Goal: Task Accomplishment & Management: Use online tool/utility

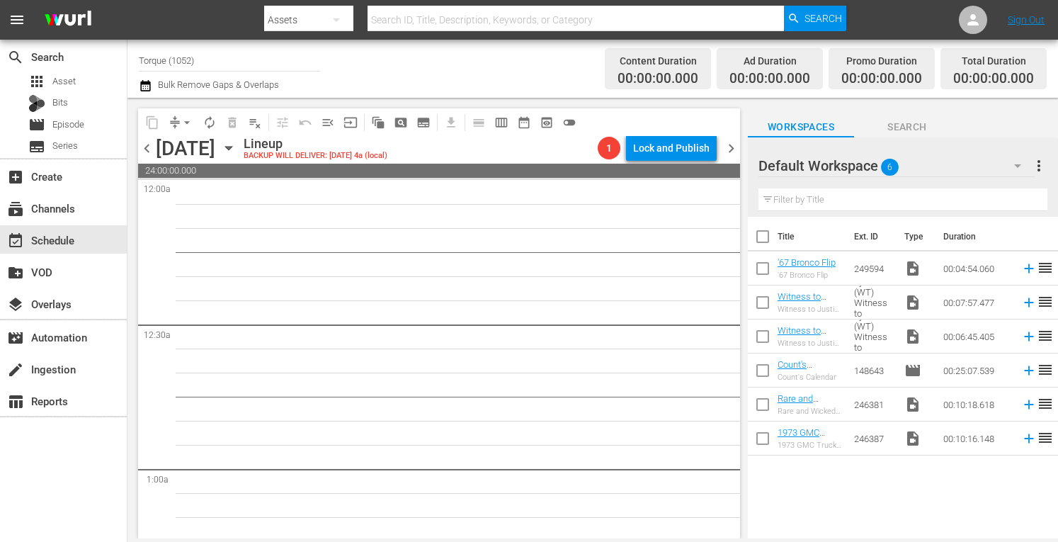
click at [144, 149] on span "chevron_left" at bounding box center [147, 148] width 18 height 18
click at [236, 145] on icon "button" at bounding box center [229, 148] width 16 height 16
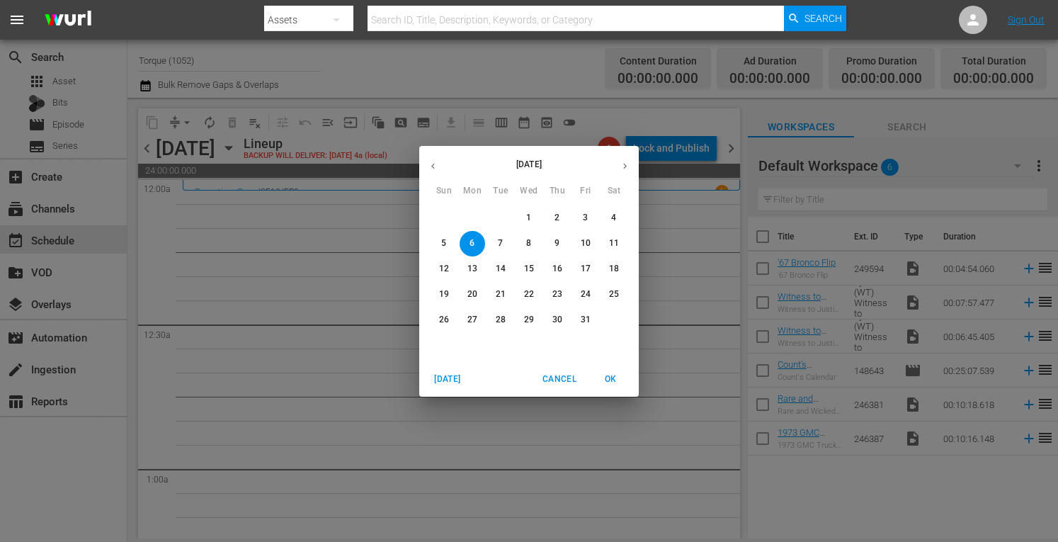
click at [476, 268] on p "13" at bounding box center [472, 269] width 10 height 12
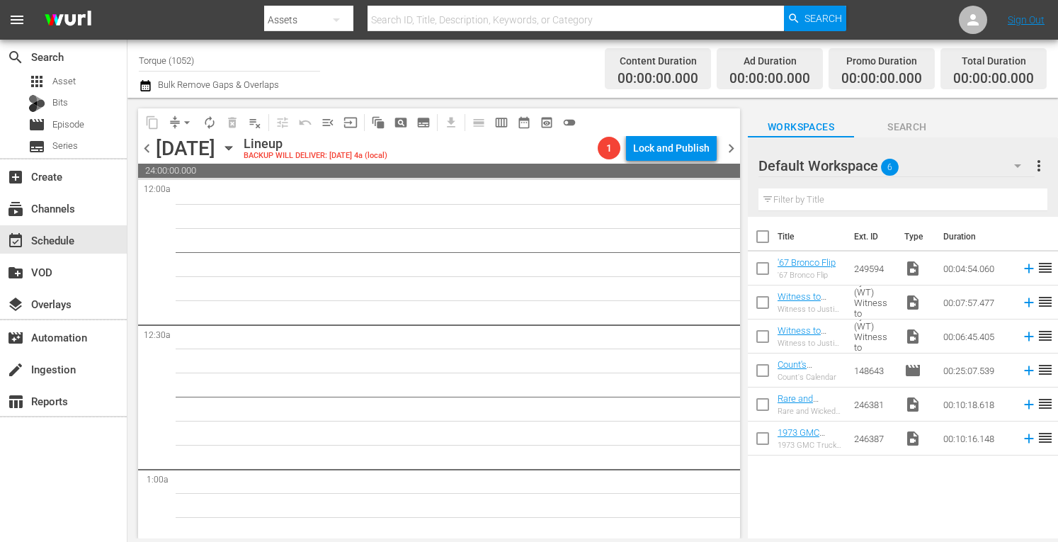
click at [734, 147] on span "chevron_right" at bounding box center [731, 148] width 18 height 18
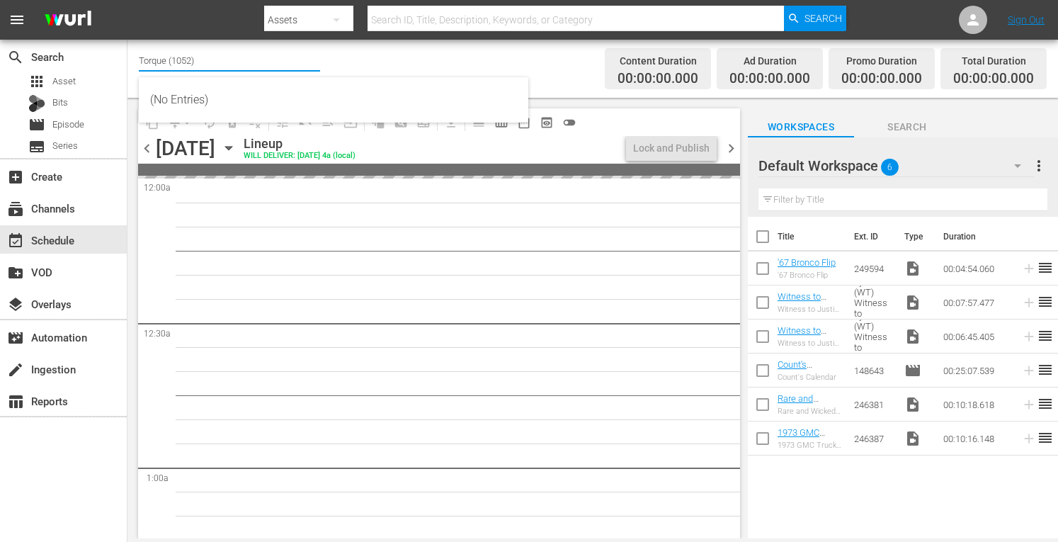
click at [244, 64] on input "Torque (1052)" at bounding box center [229, 60] width 181 height 34
type input "T"
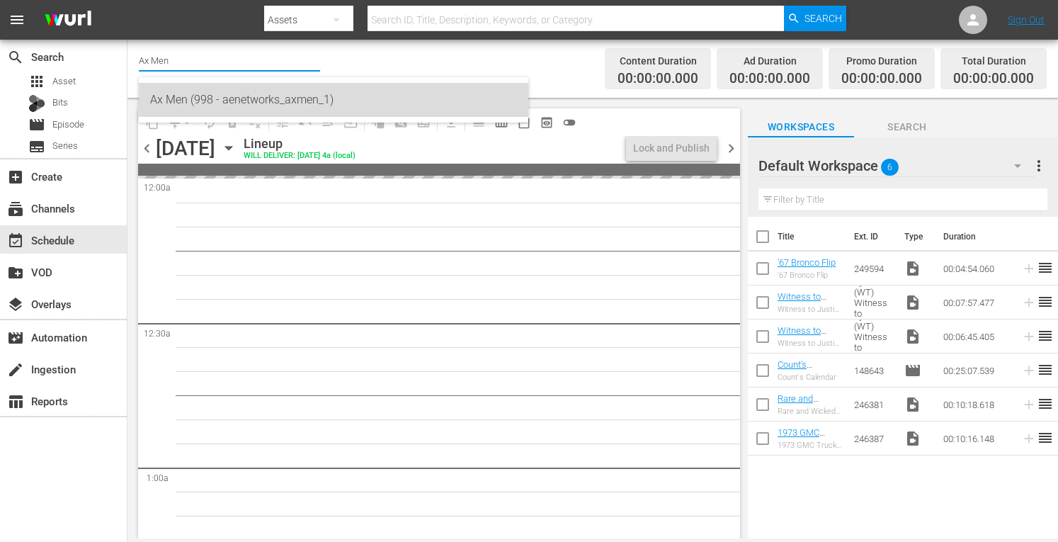
click at [211, 98] on div "Ax Men (998 - aenetworks_axmen_1)" at bounding box center [333, 100] width 367 height 34
type input "Ax Men (998 - aenetworks_axmen_1)"
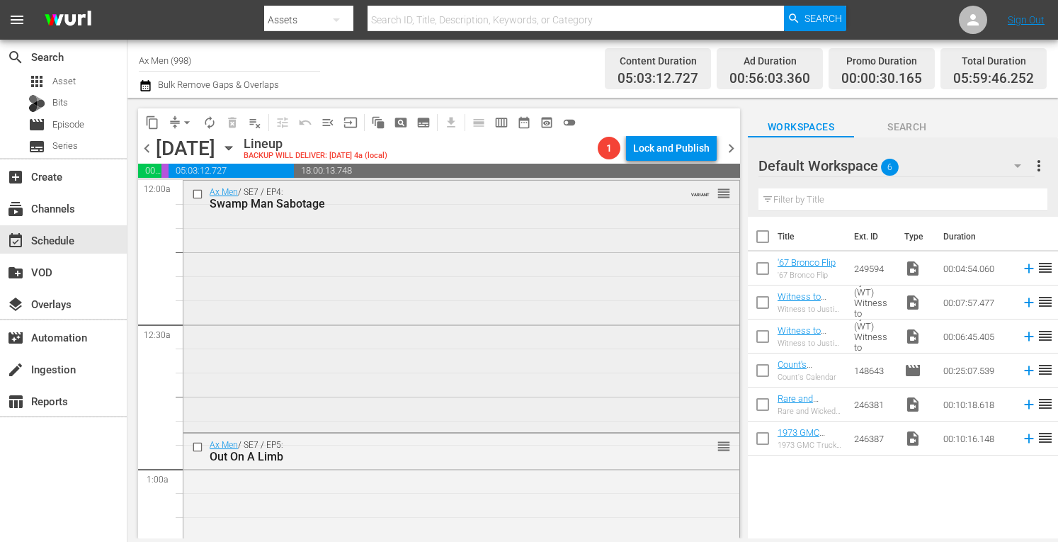
click at [195, 261] on div "Ax Men / SE7 / EP4: Swamp Man Sabotage VARIANT reorder" at bounding box center [461, 305] width 556 height 248
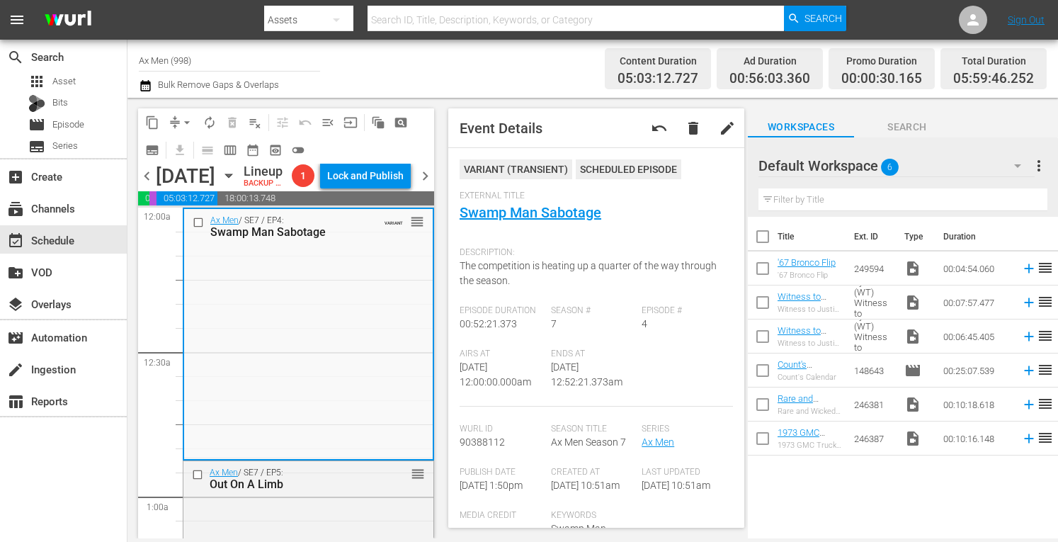
click at [236, 183] on icon "button" at bounding box center [229, 176] width 16 height 16
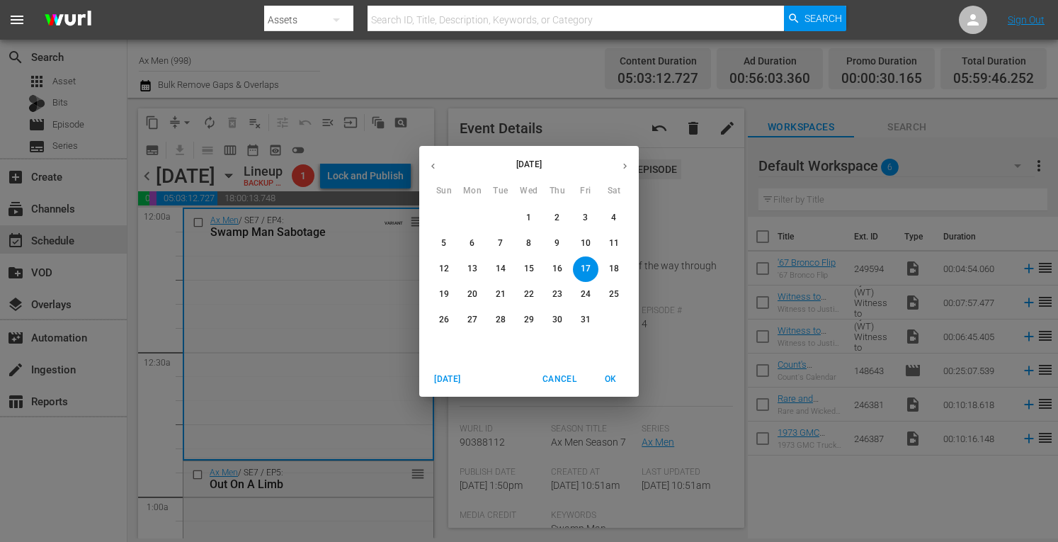
click at [436, 166] on icon "button" at bounding box center [433, 166] width 11 height 11
click at [501, 292] on p "23" at bounding box center [501, 294] width 10 height 12
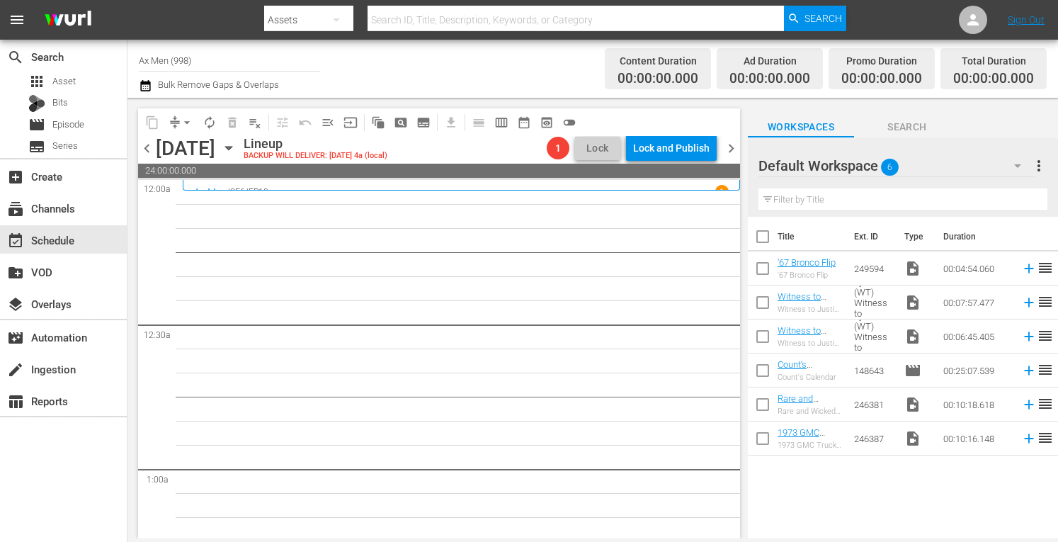
click at [726, 147] on span "chevron_right" at bounding box center [731, 148] width 18 height 18
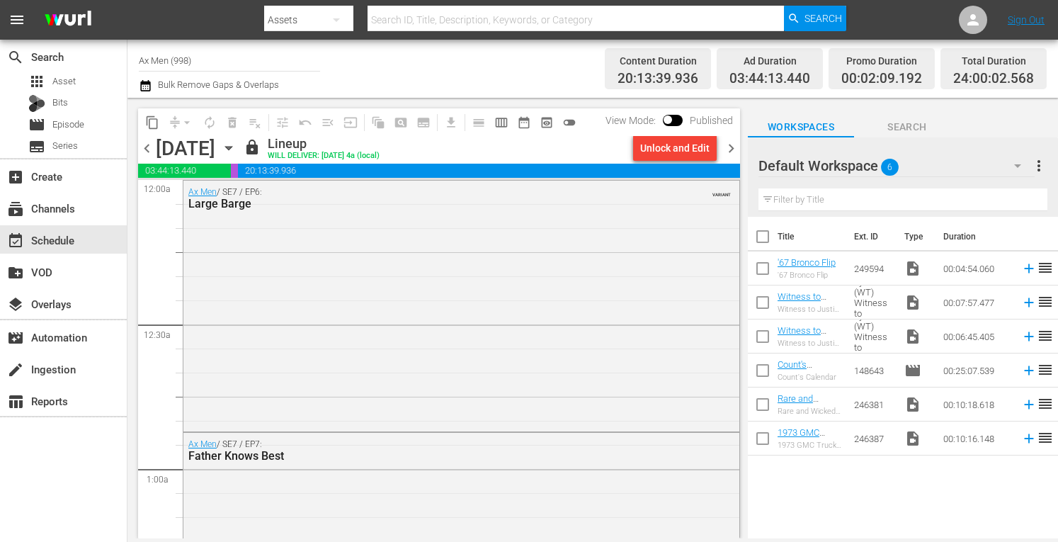
click at [726, 147] on span "chevron_right" at bounding box center [731, 148] width 18 height 18
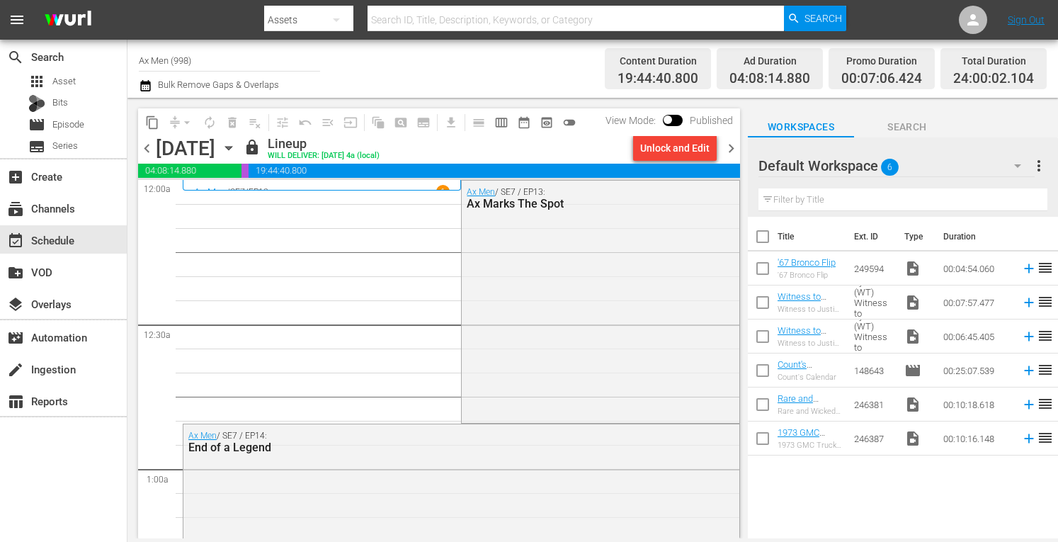
click at [726, 147] on span "chevron_right" at bounding box center [731, 148] width 18 height 18
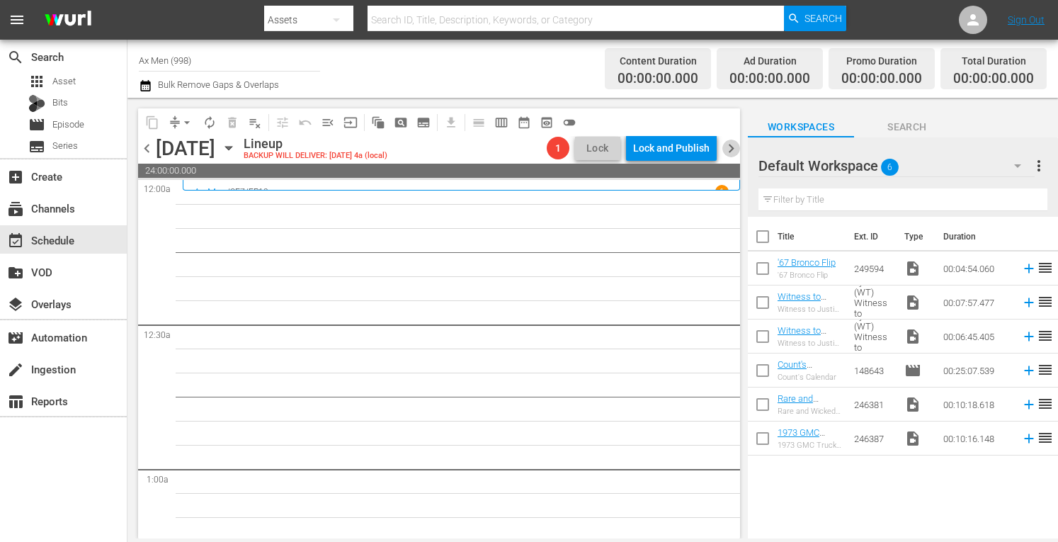
click at [726, 147] on span "chevron_right" at bounding box center [731, 148] width 18 height 18
